Goal: Task Accomplishment & Management: Complete application form

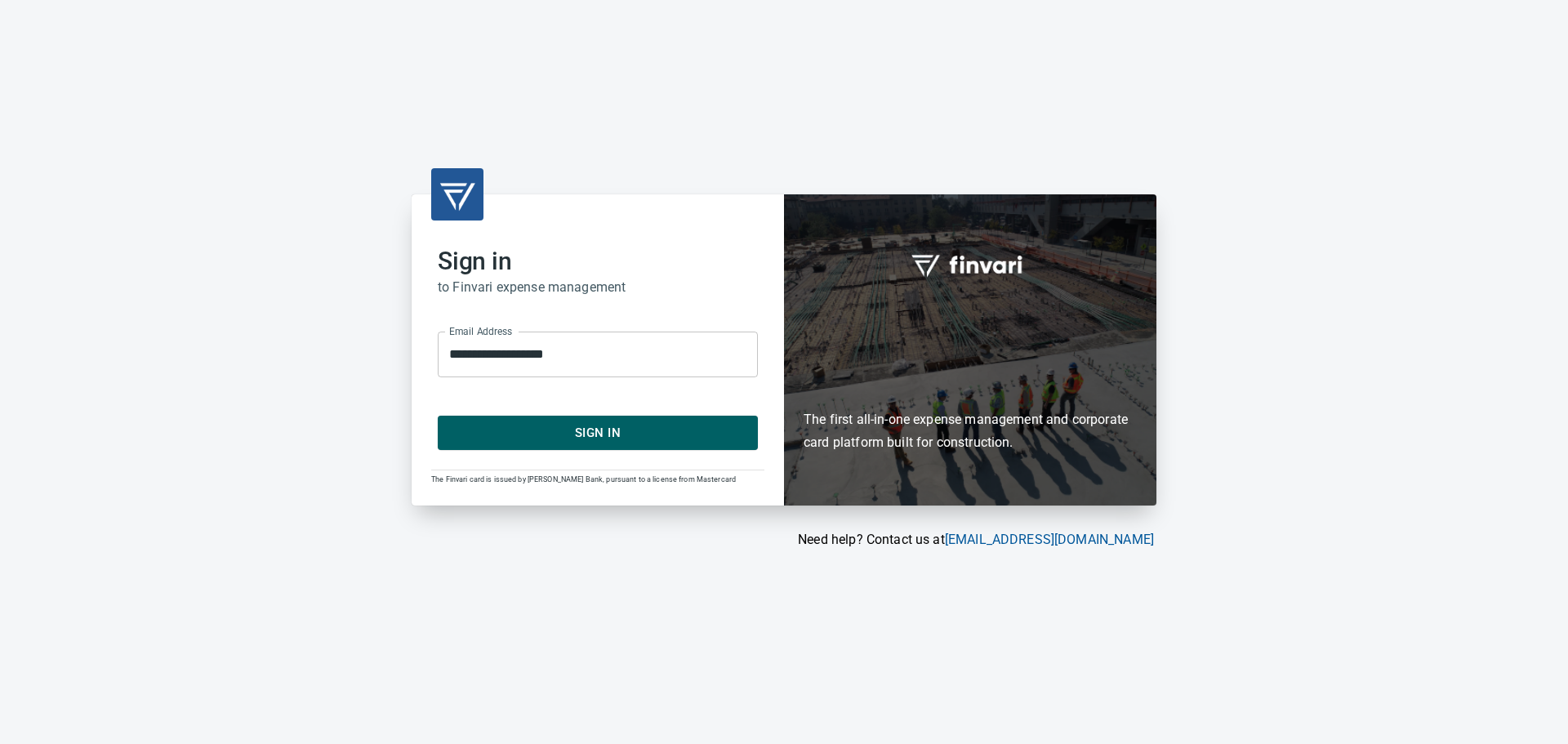
click at [600, 426] on span "Sign In" at bounding box center [598, 433] width 284 height 21
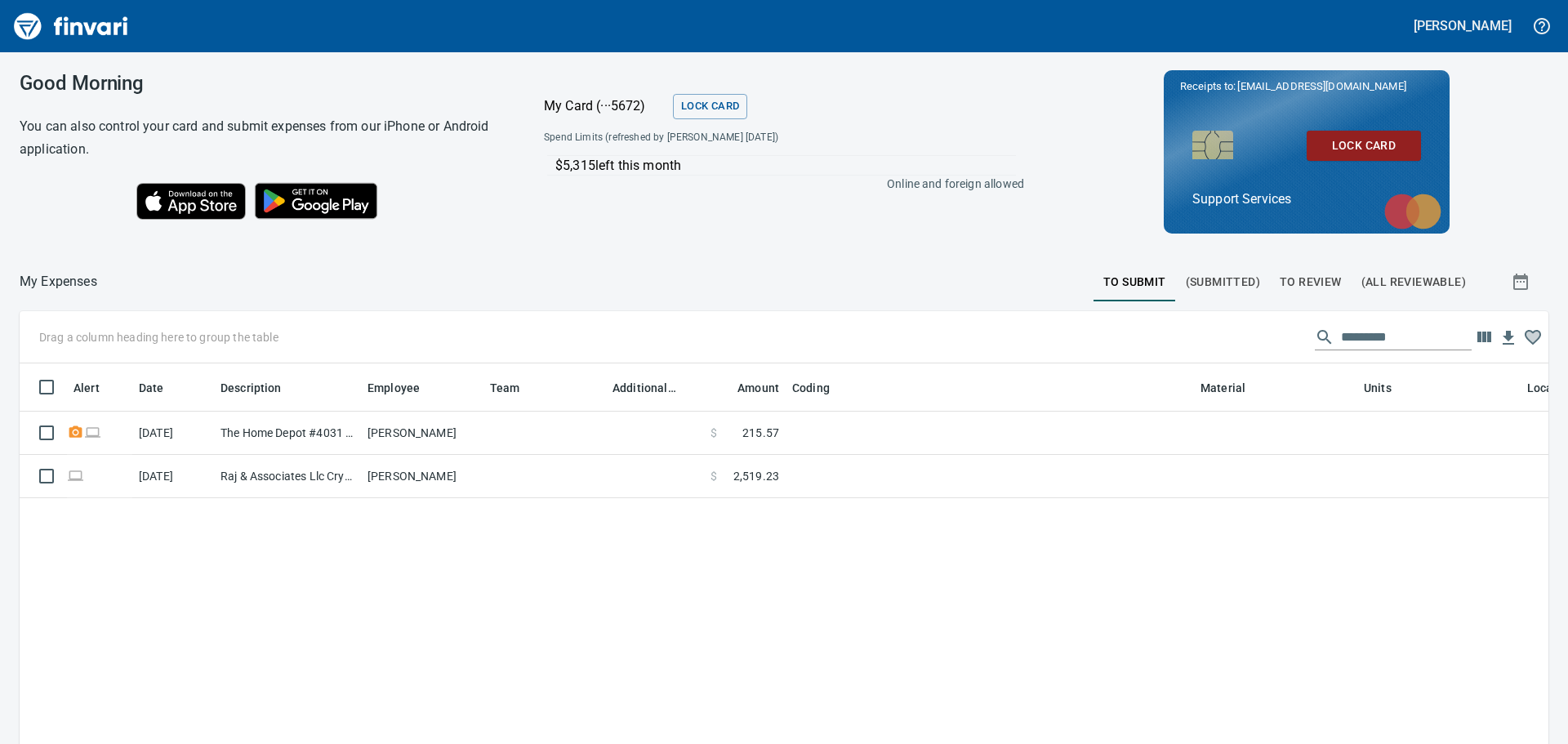
scroll to position [540, 1504]
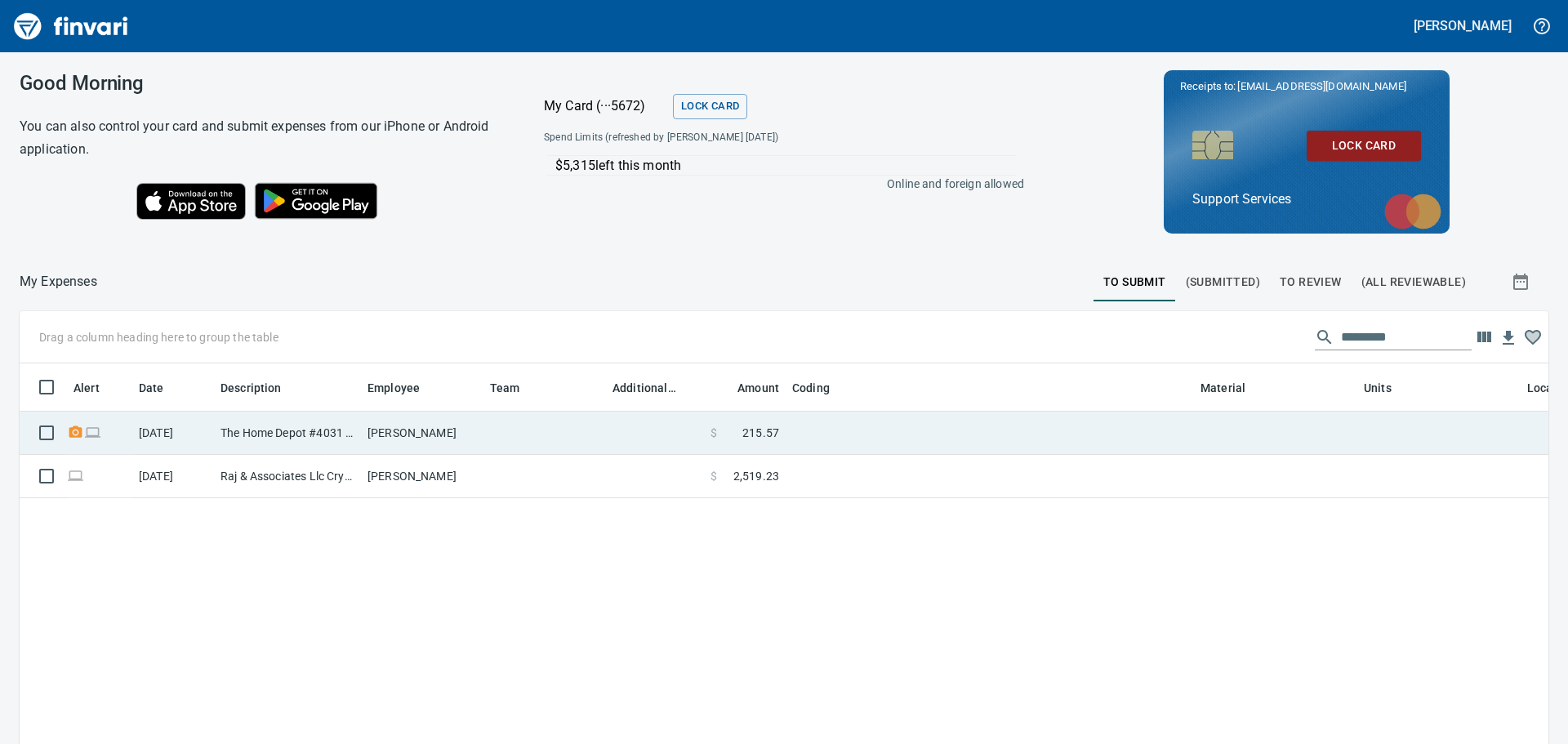
click at [815, 440] on td at bounding box center [990, 433] width 408 height 44
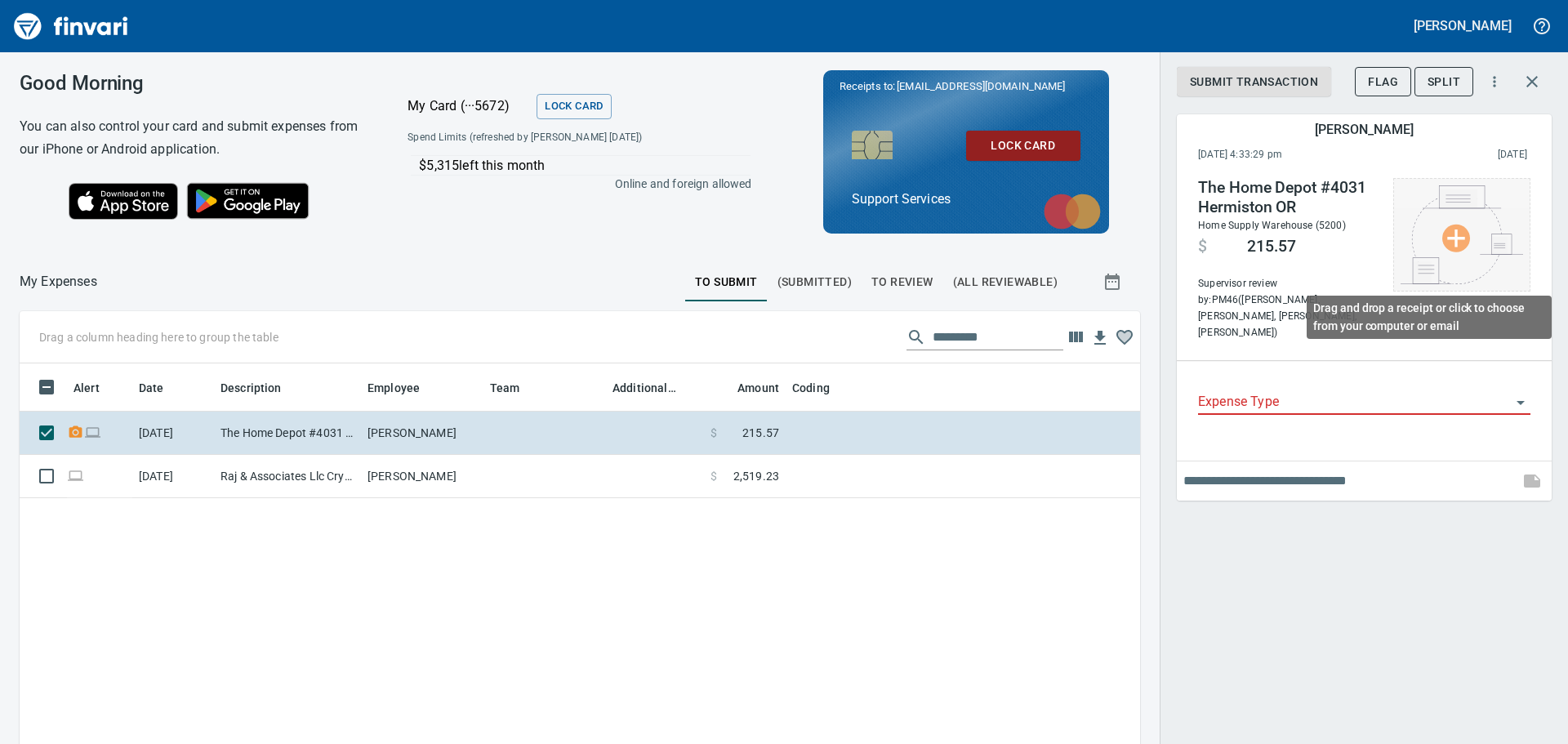
click at [1474, 237] on img at bounding box center [1462, 235] width 122 height 99
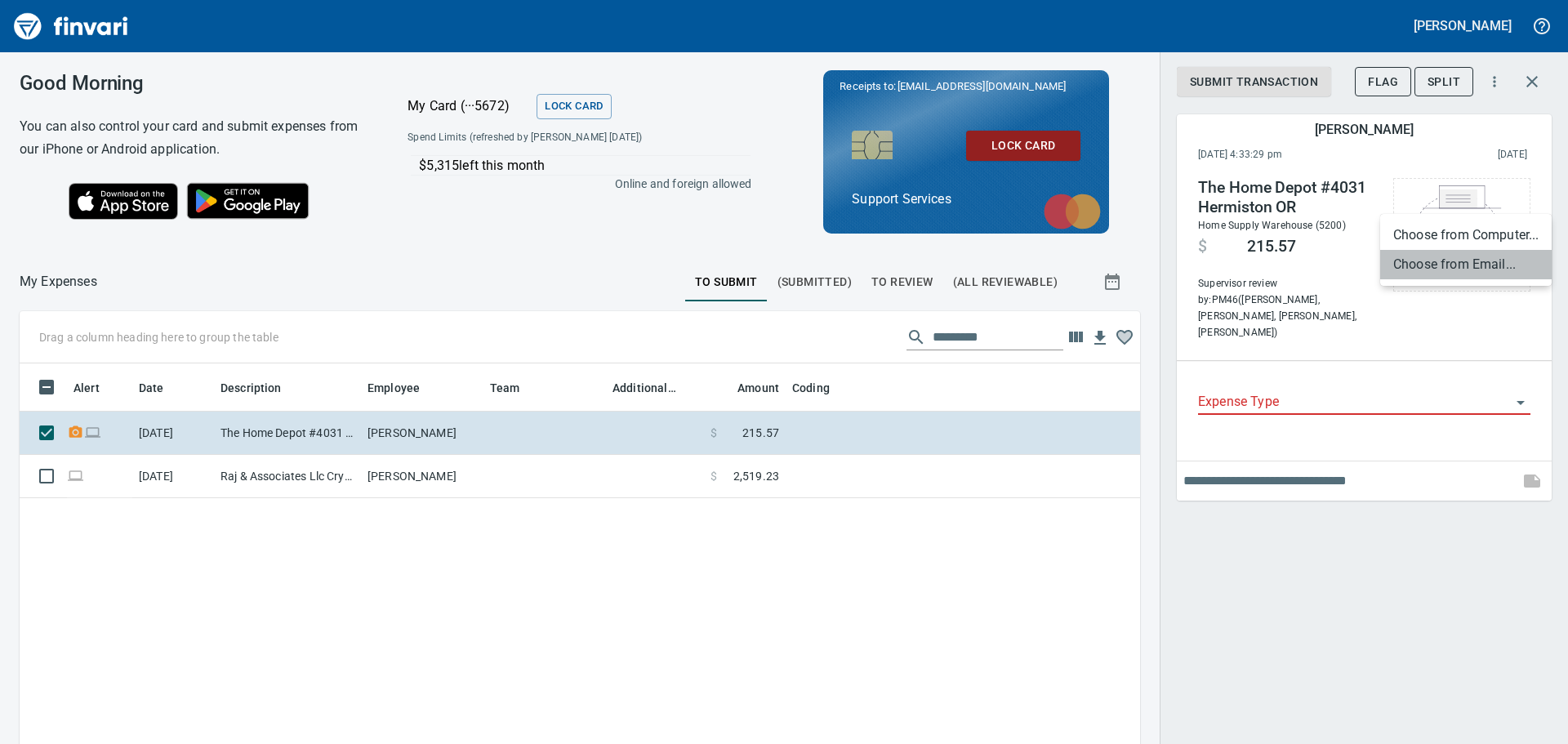
click at [1486, 265] on li "Choose from Email..." at bounding box center [1466, 265] width 172 height 30
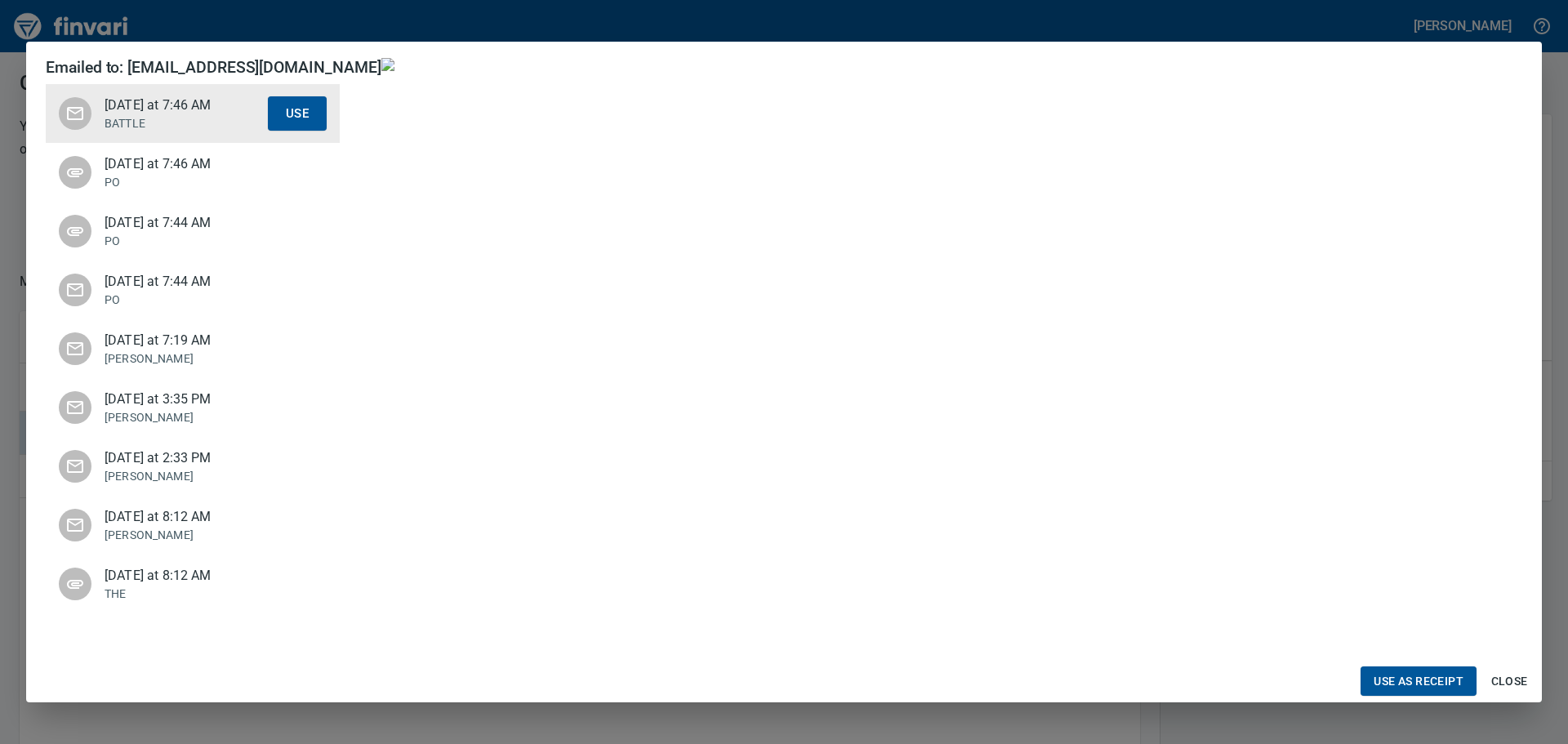
click at [165, 239] on p "PO" at bounding box center [186, 241] width 163 height 17
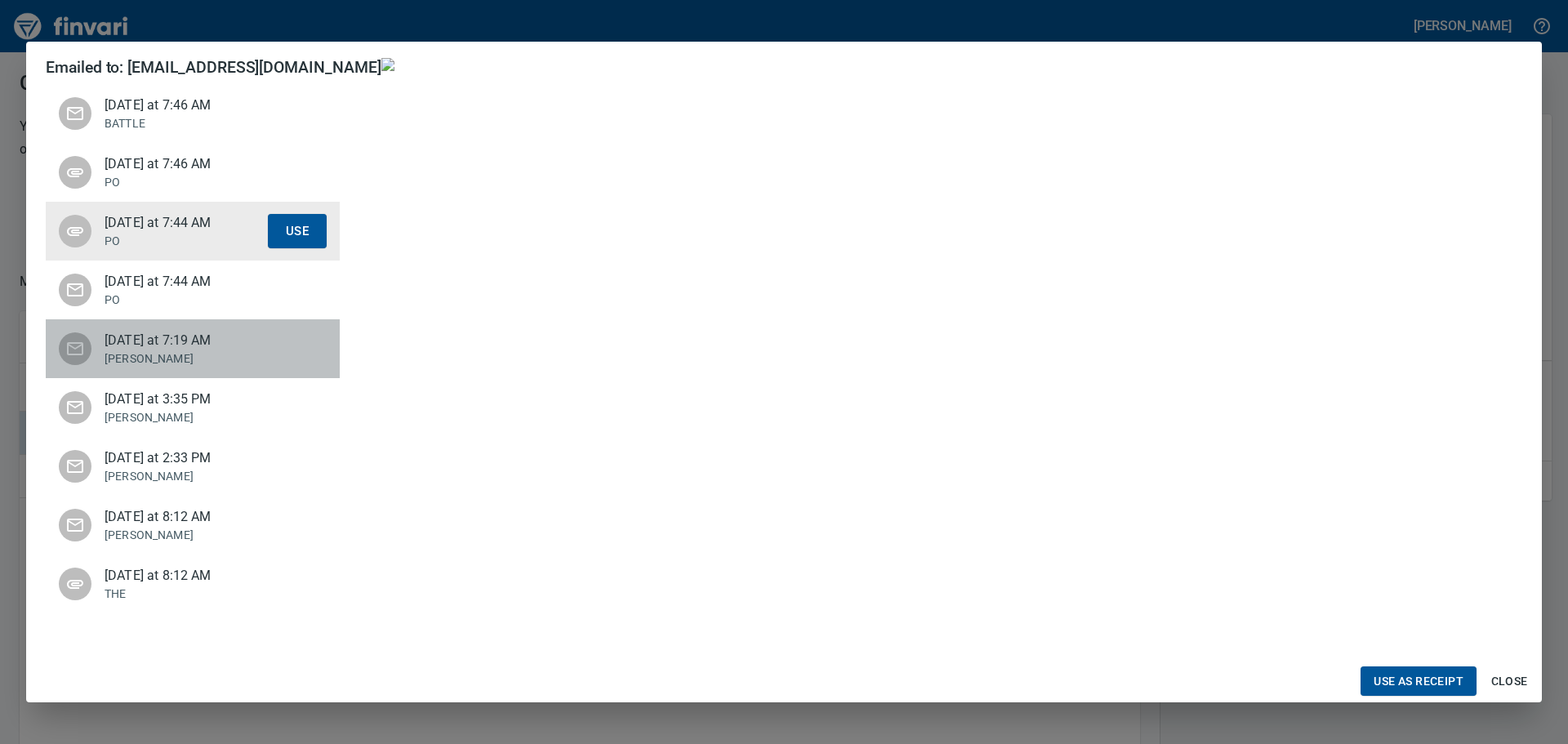
click at [167, 335] on span "Today at 7:19 AM" at bounding box center [186, 340] width 163 height 19
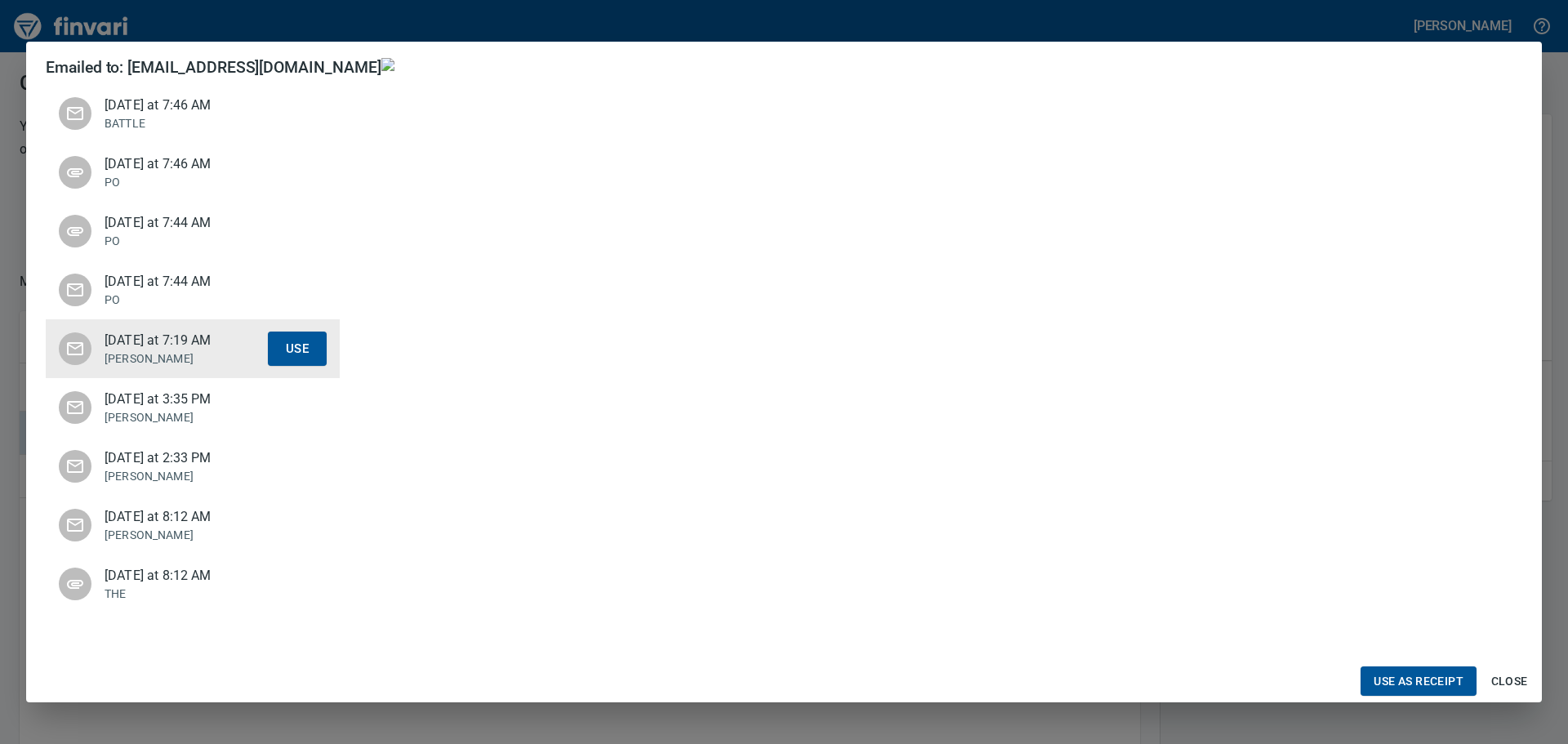
click at [160, 282] on span "Today at 7:44 AM" at bounding box center [186, 282] width 163 height 19
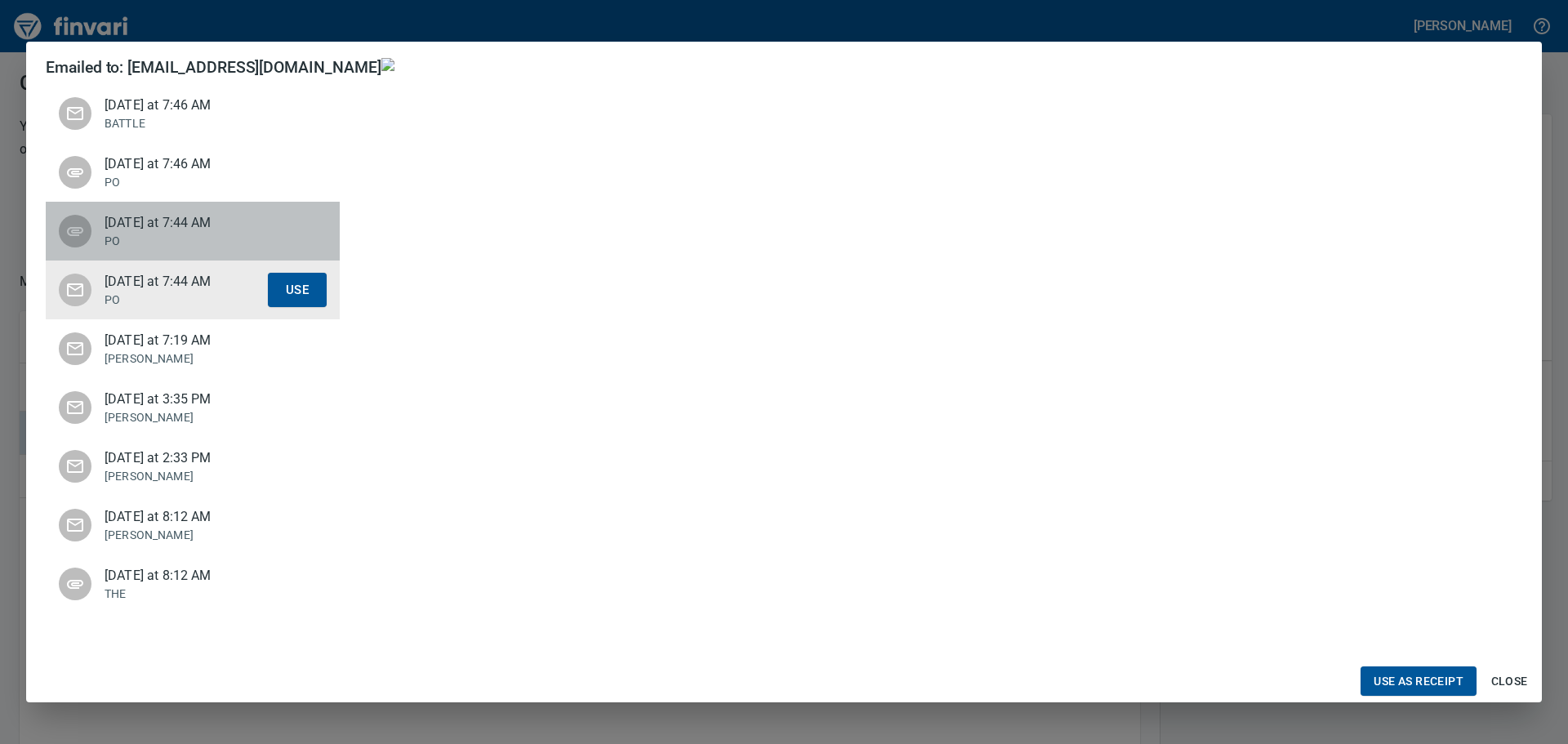
click at [160, 245] on p "PO" at bounding box center [186, 241] width 163 height 17
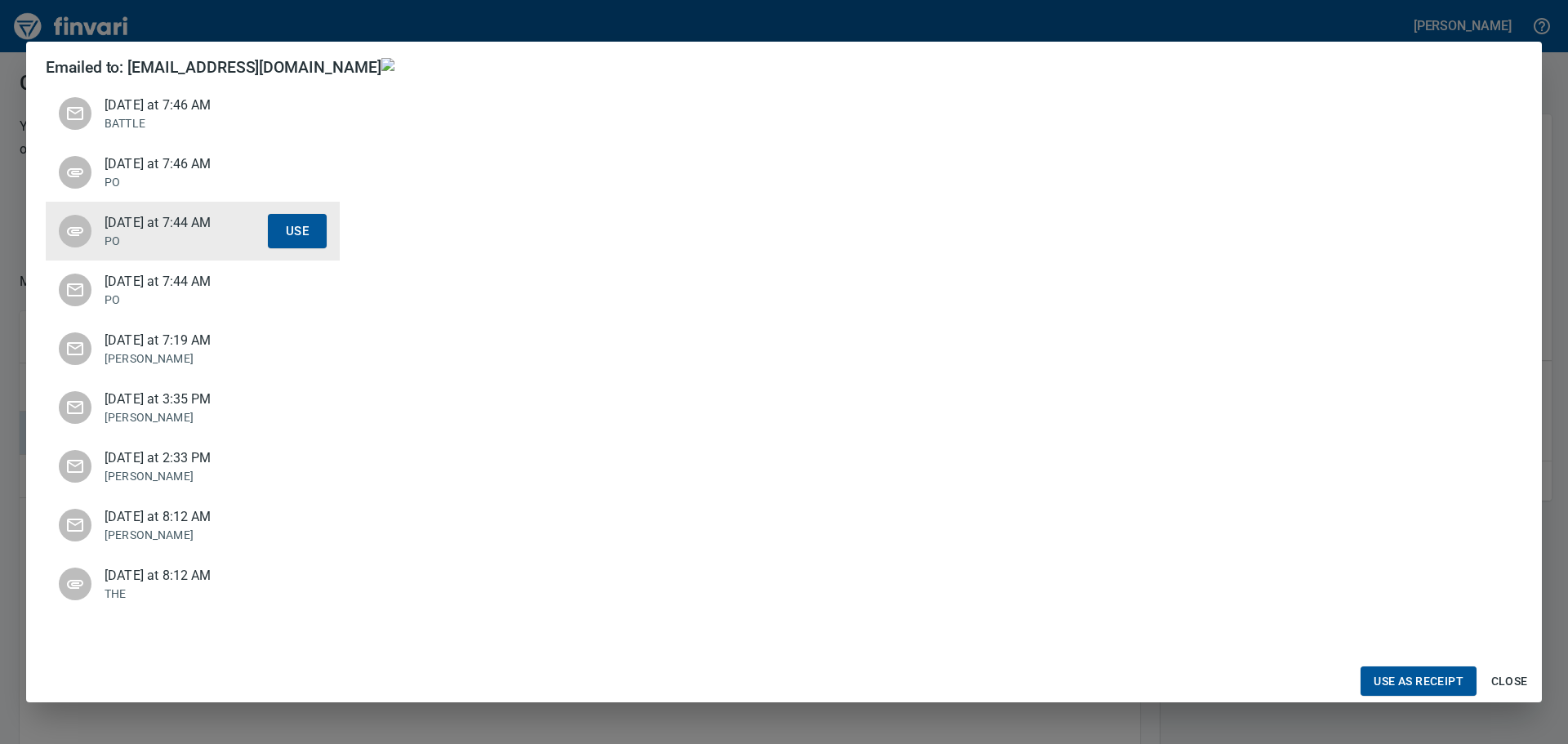
click at [160, 181] on p "PO" at bounding box center [186, 181] width 163 height 17
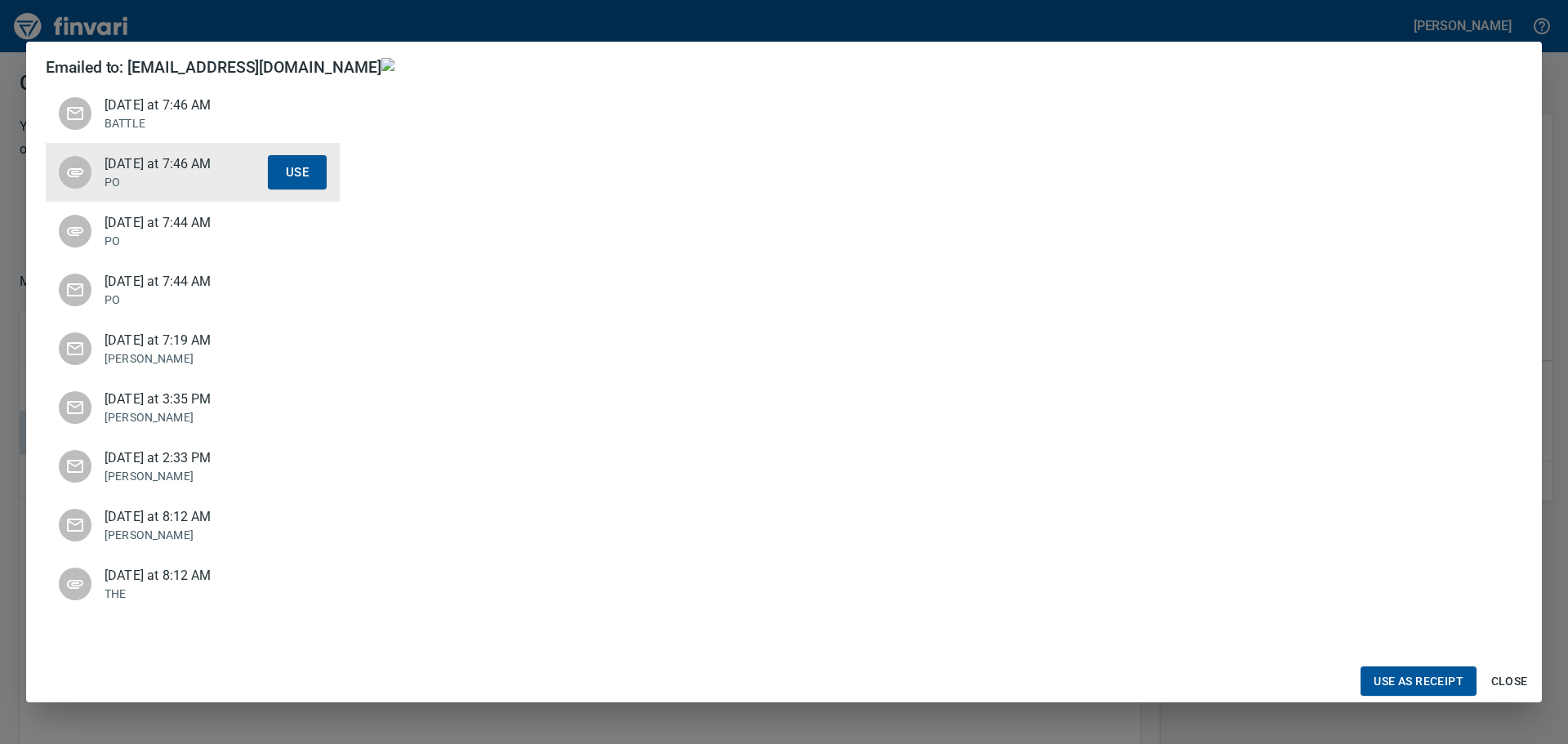
click at [164, 126] on p "BATTLE" at bounding box center [186, 123] width 163 height 17
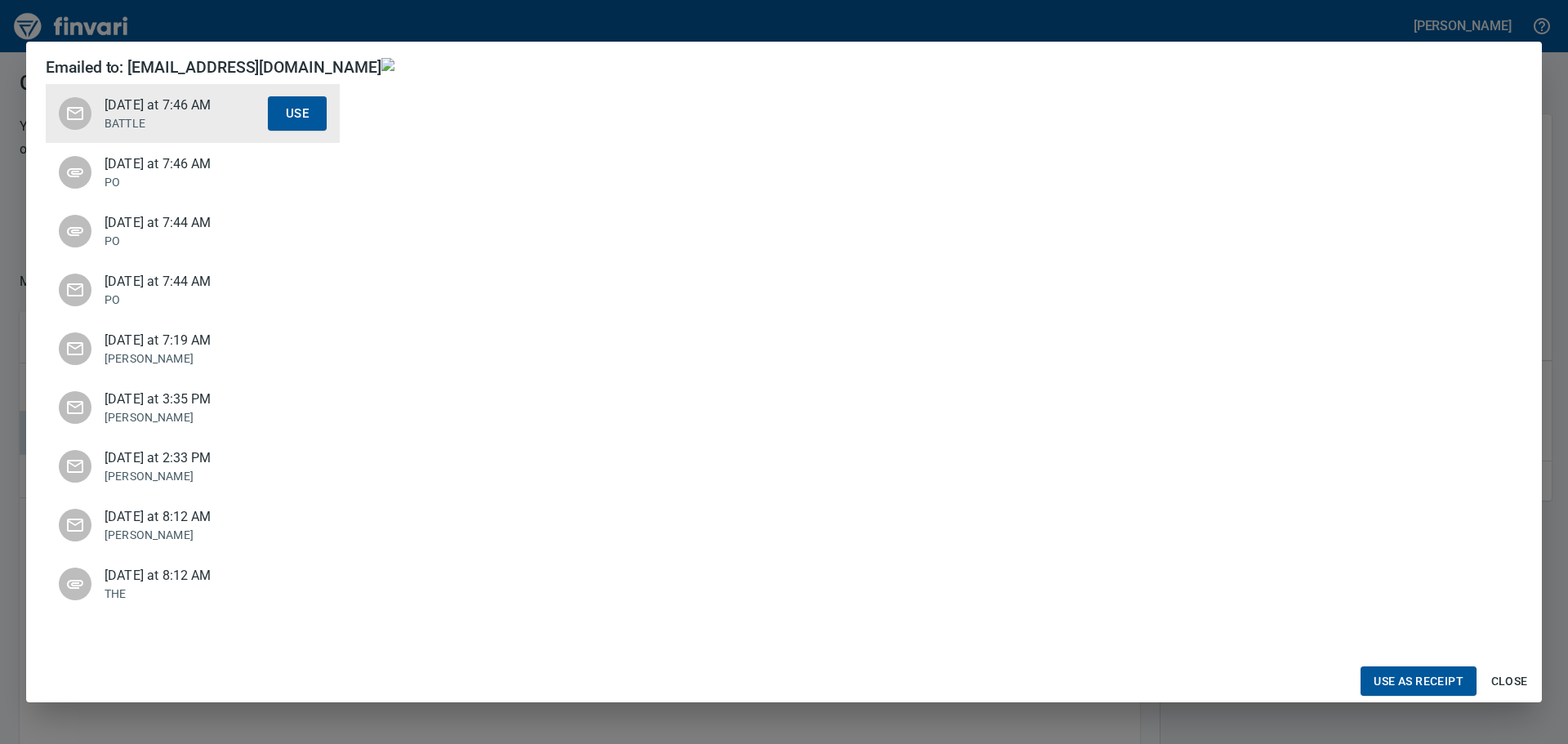
click at [179, 342] on span "Today at 7:19 AM" at bounding box center [186, 340] width 163 height 19
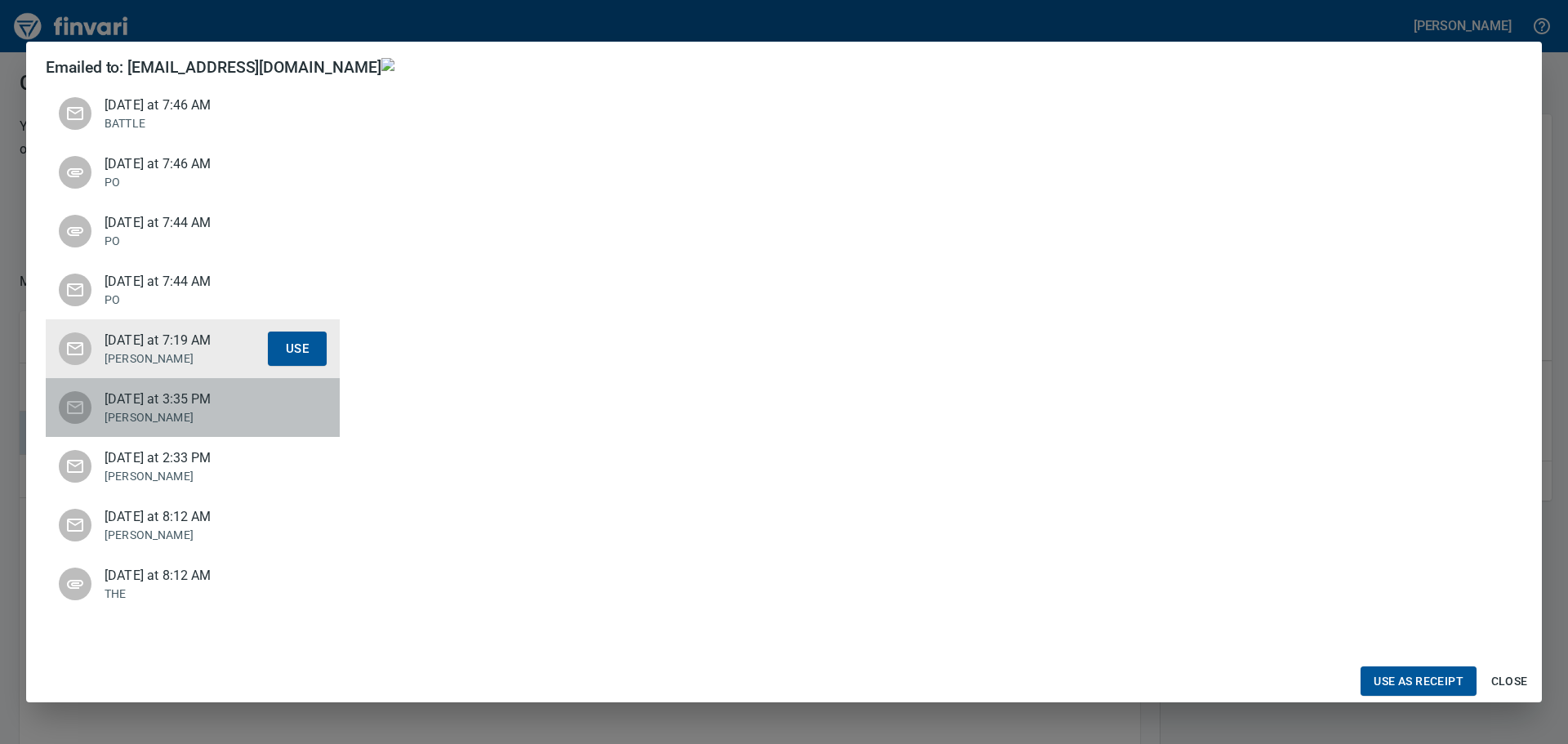
click at [178, 391] on span "Last Thursday at 3:35 PM" at bounding box center [186, 399] width 163 height 19
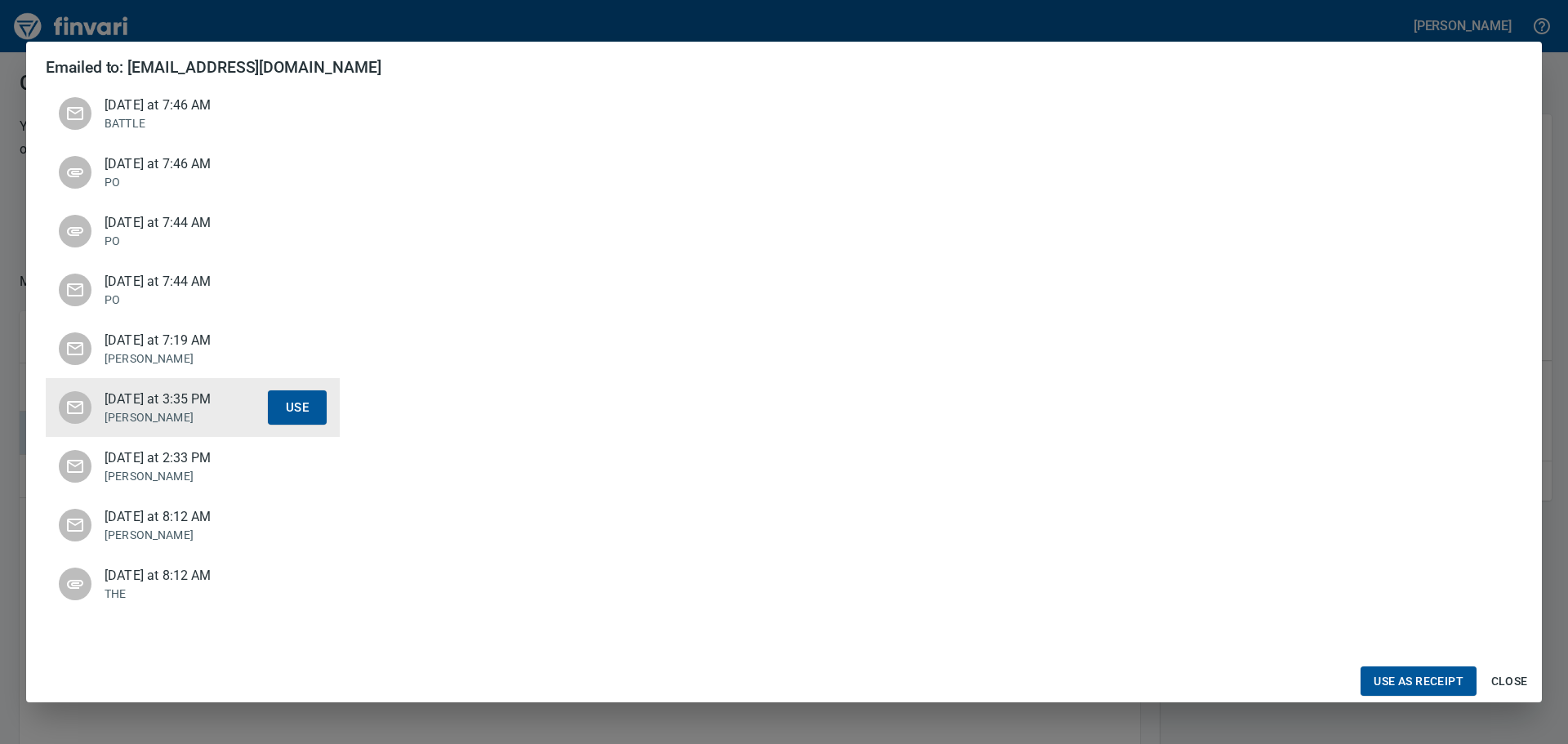
scroll to position [327, 0]
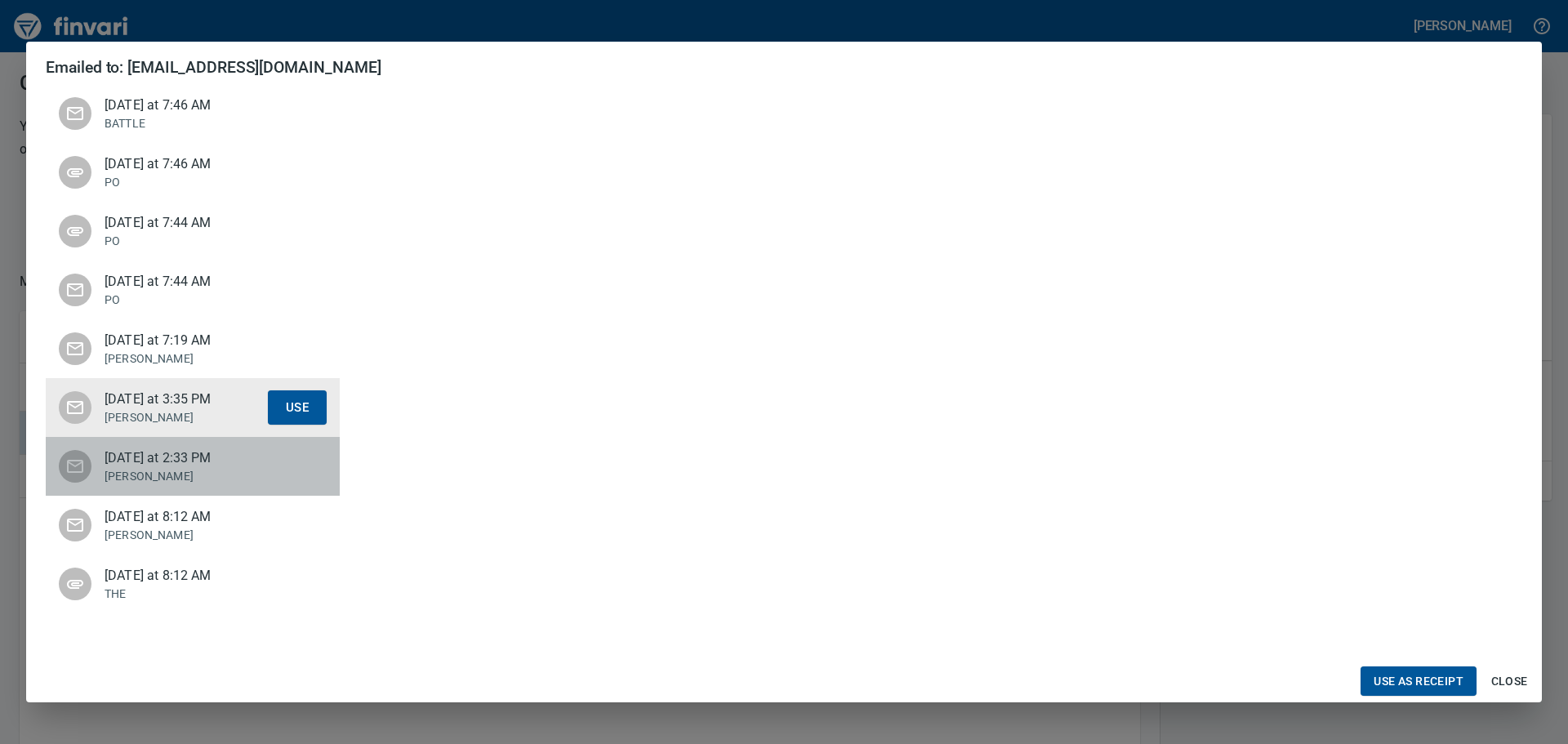
click at [208, 486] on div "Last Thursday at 2:33 PM Jessica Use" at bounding box center [192, 466] width 294 height 58
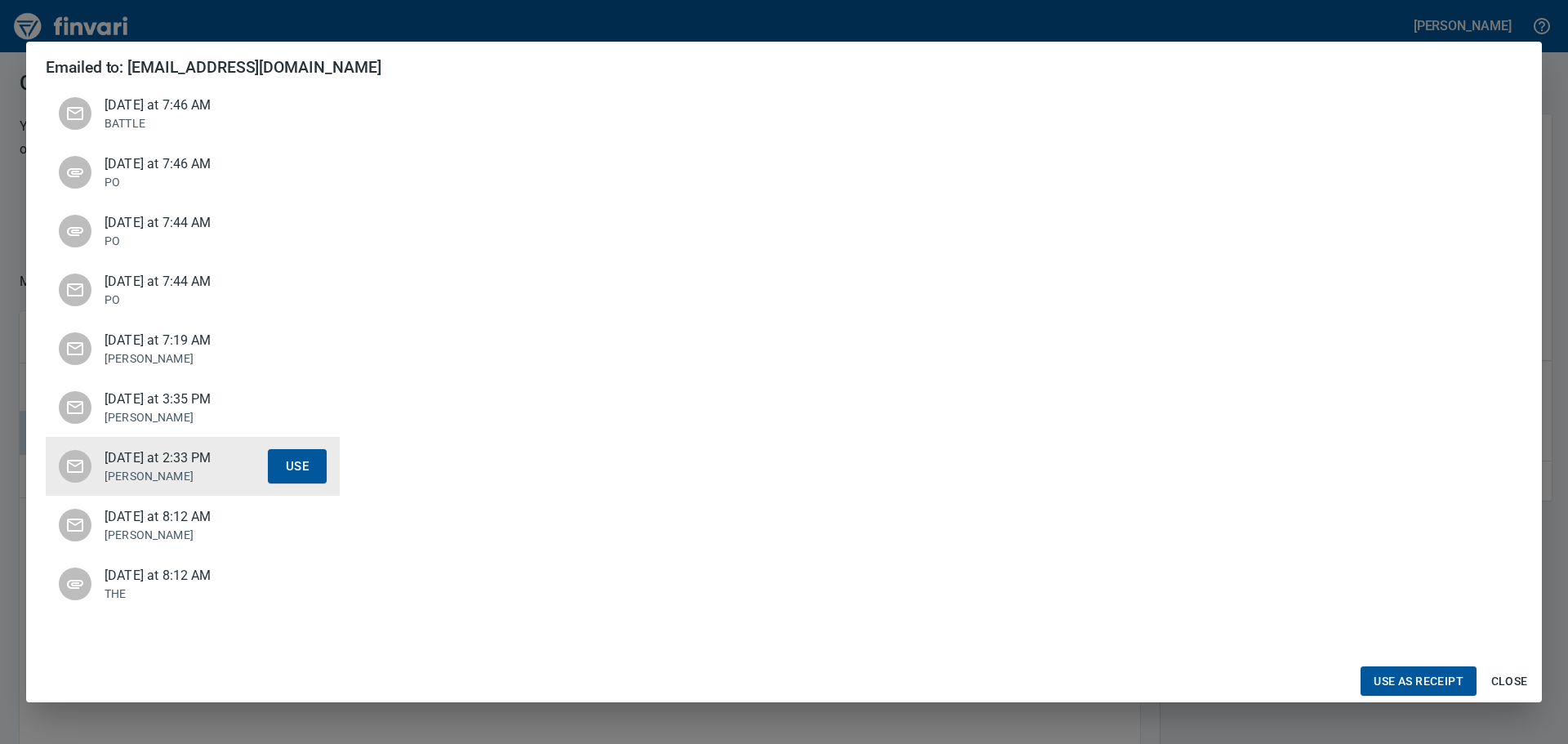
click at [206, 524] on span "Last Wednesday at 8:12 AM" at bounding box center [186, 517] width 163 height 19
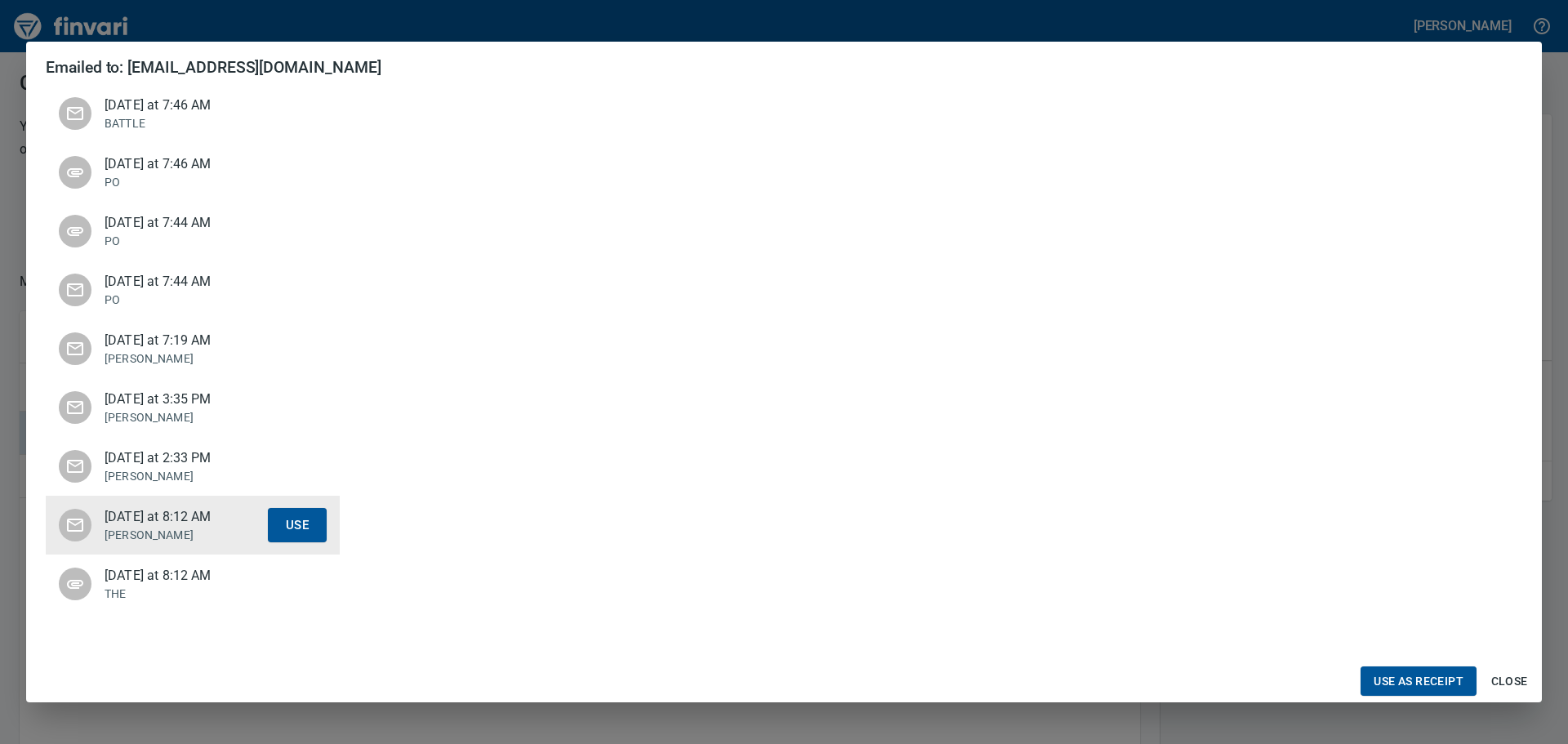
scroll to position [1225, 0]
click at [1517, 678] on span "Close" at bounding box center [1509, 681] width 39 height 20
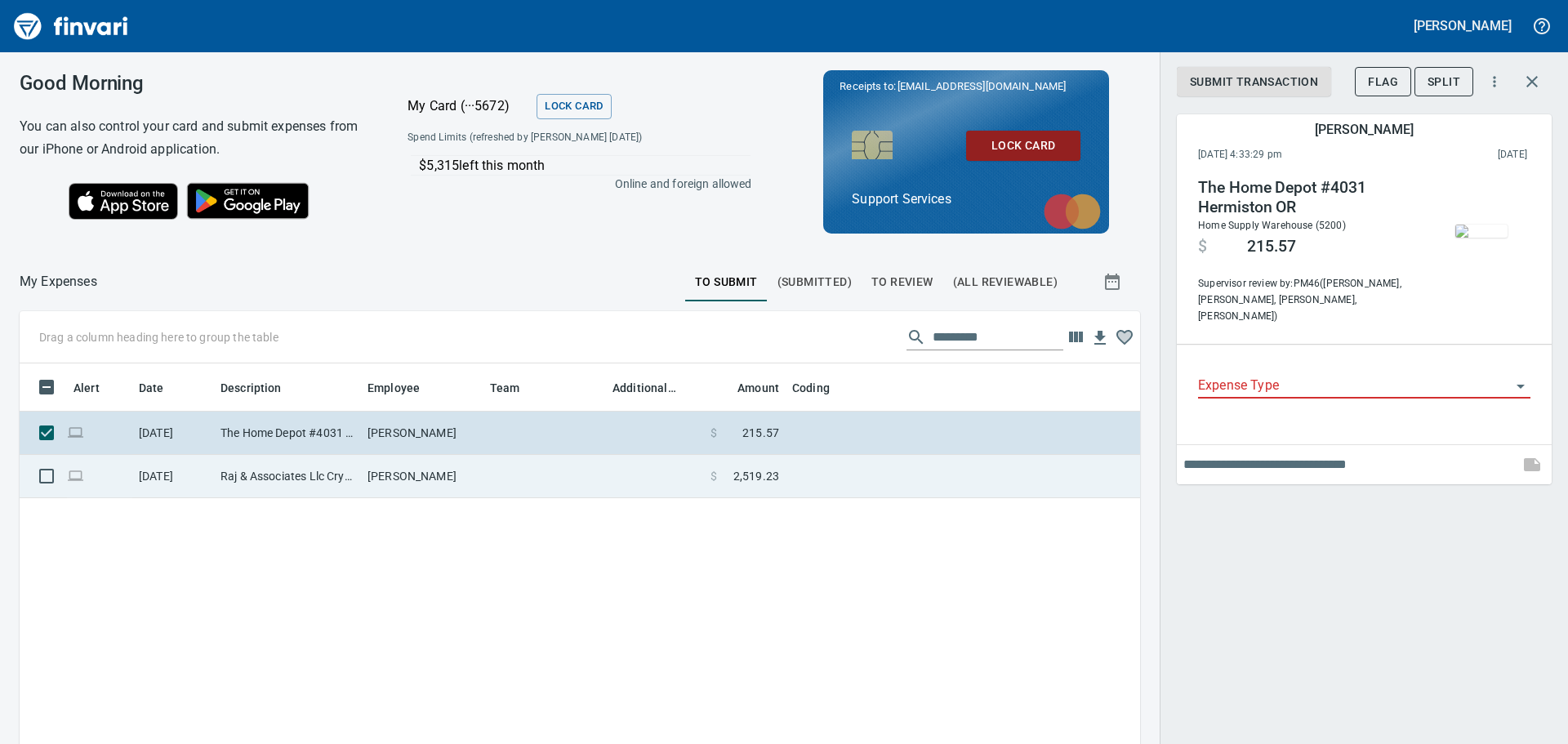
click at [636, 481] on td at bounding box center [655, 477] width 98 height 44
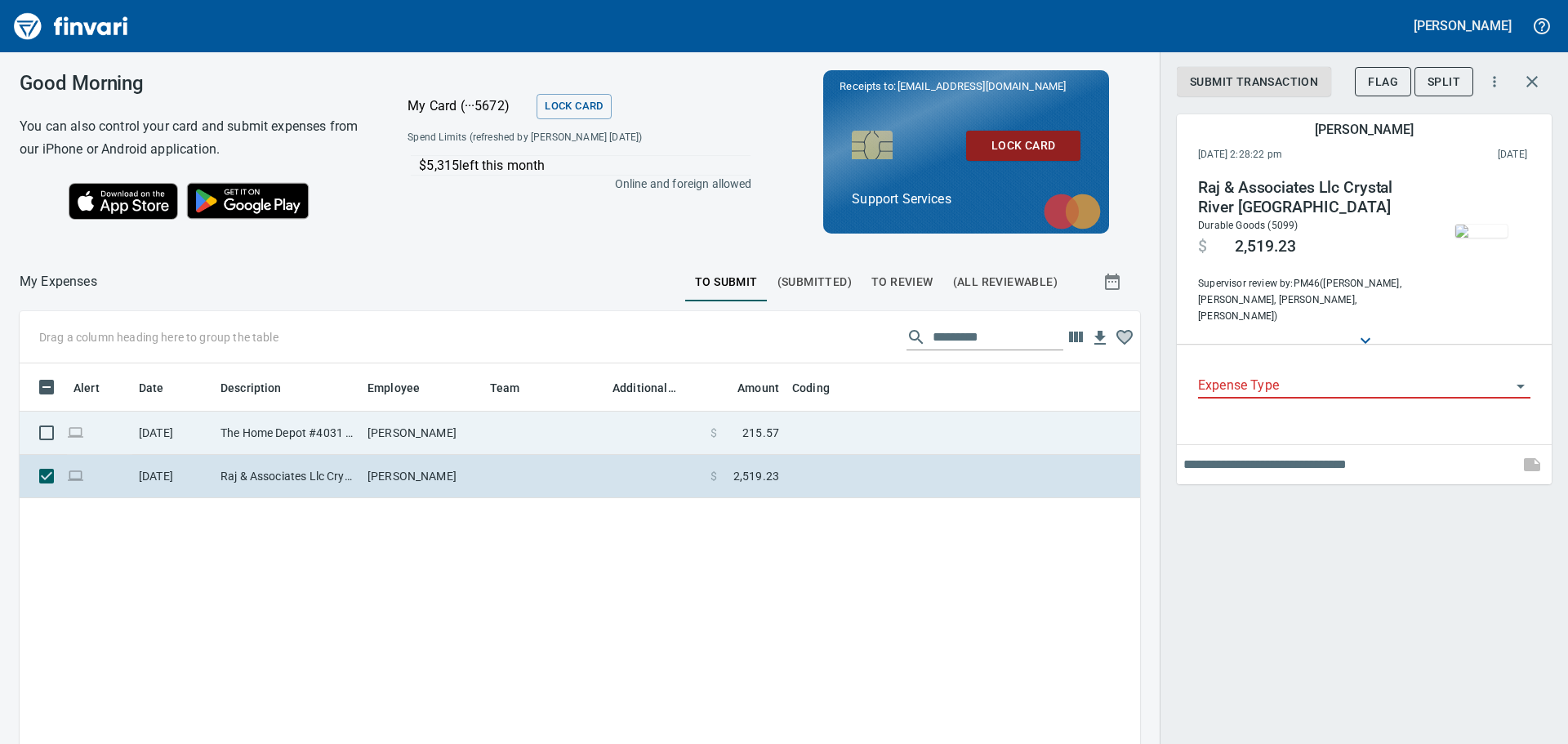
click at [635, 439] on td at bounding box center [655, 433] width 98 height 44
